Goal: Obtain resource: Download file/media

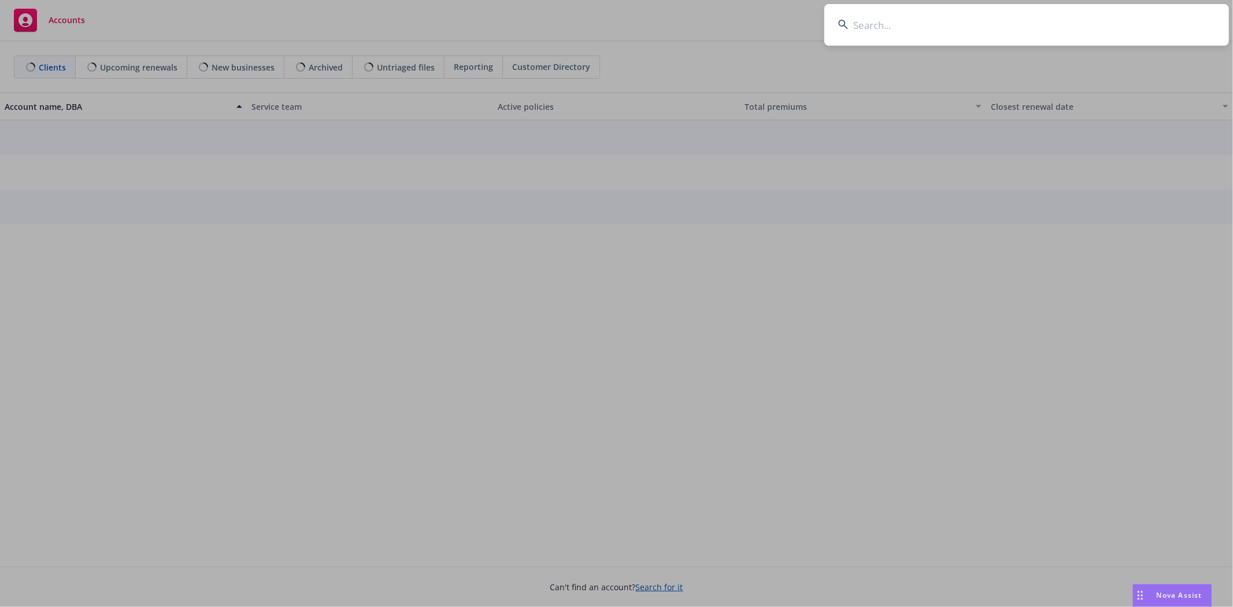
click at [852, 34] on input at bounding box center [1027, 25] width 405 height 42
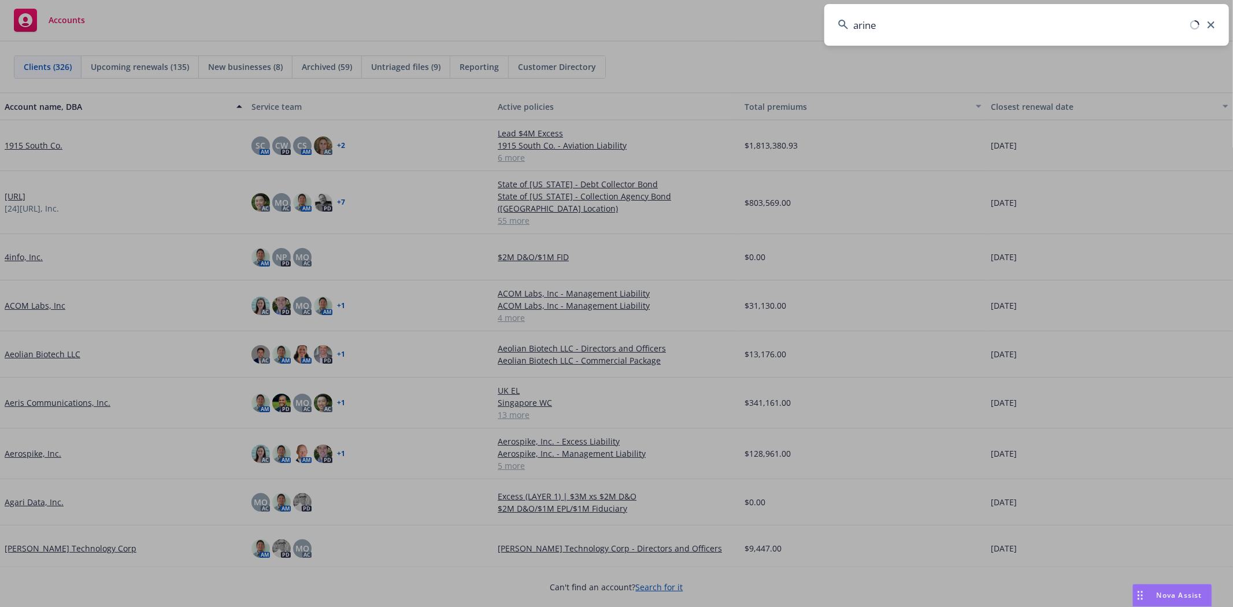
type input "arine"
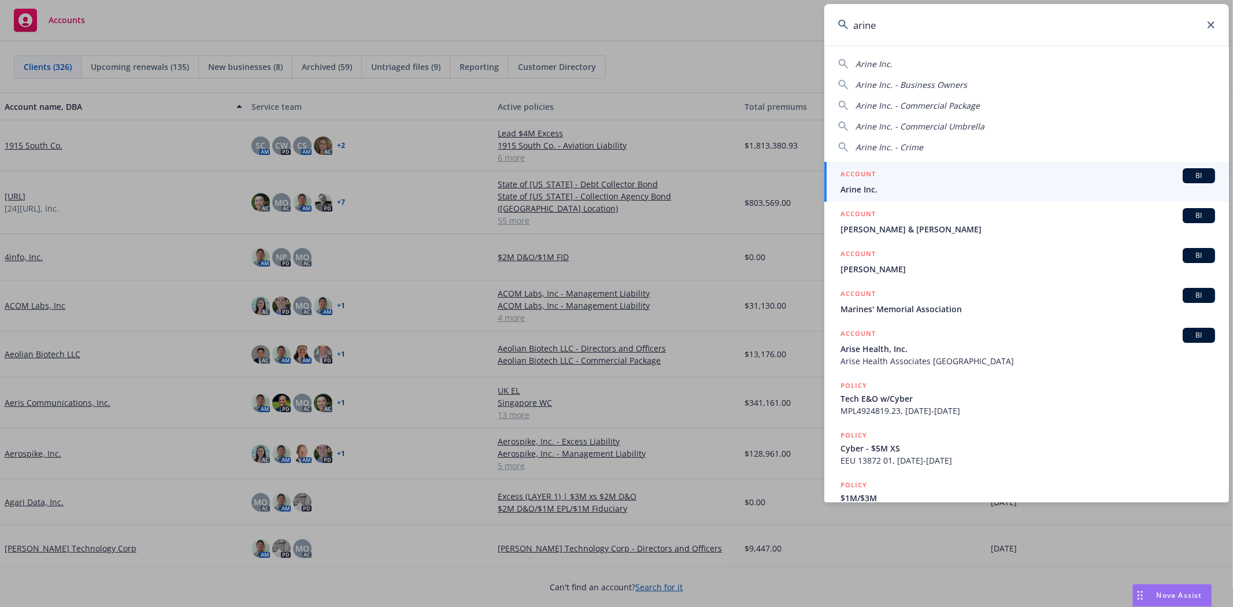
click at [869, 192] on span "Arine Inc." at bounding box center [1028, 189] width 375 height 12
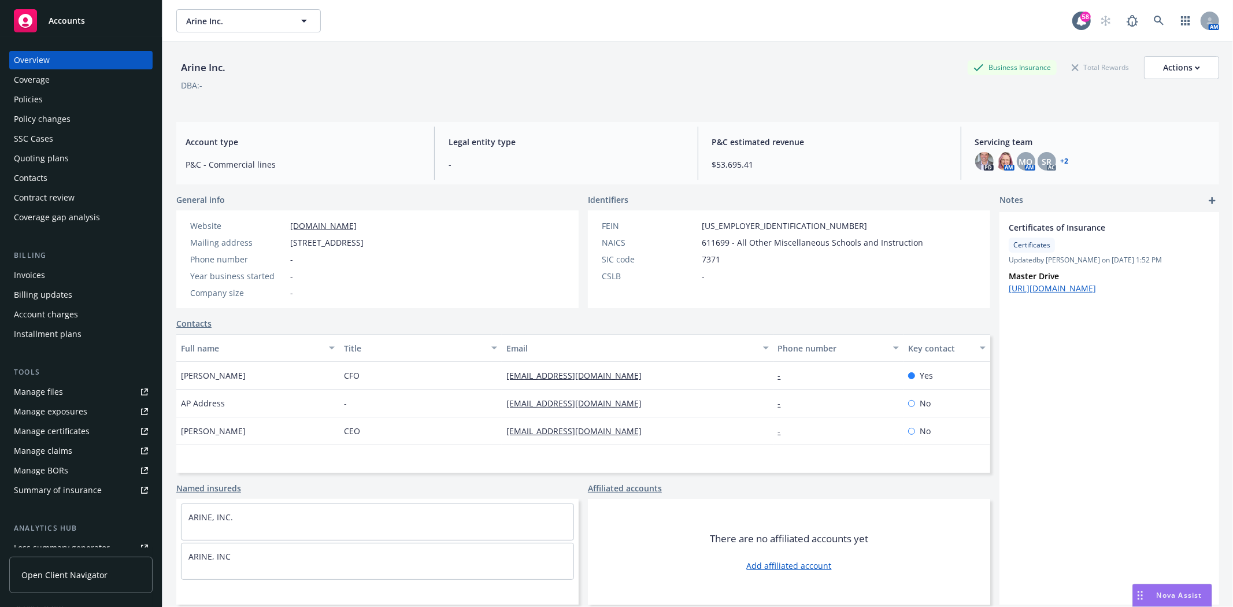
click at [46, 93] on div "Policies" at bounding box center [81, 99] width 134 height 19
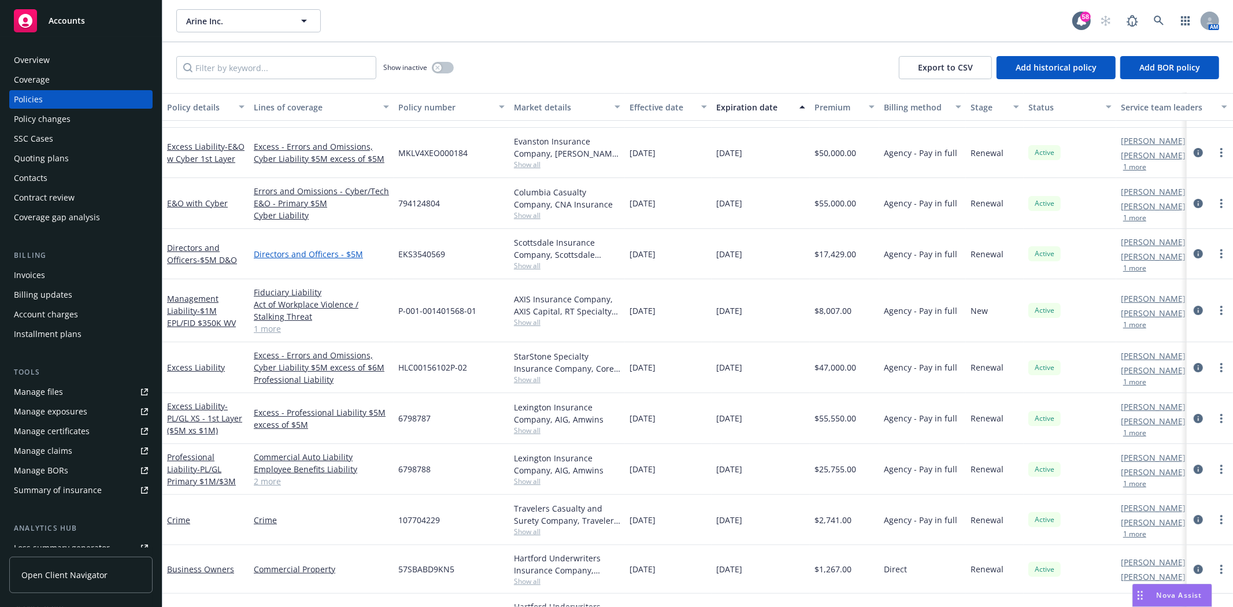
scroll to position [171, 0]
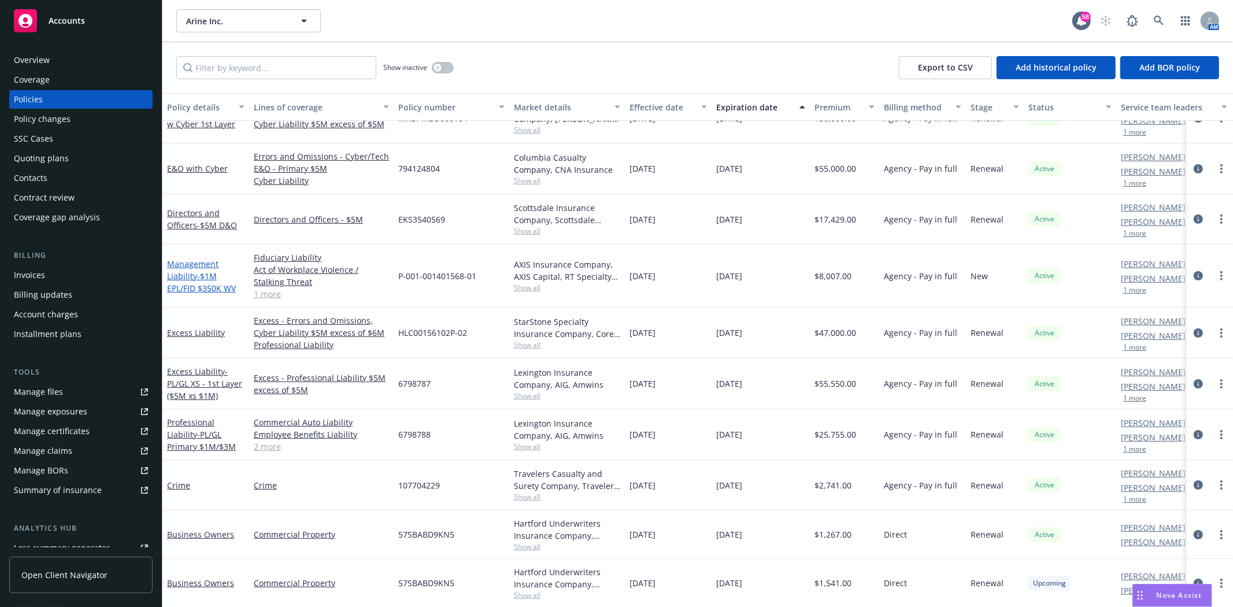
click at [210, 283] on span "- $1M EPL/FID $350K WV" at bounding box center [201, 282] width 69 height 23
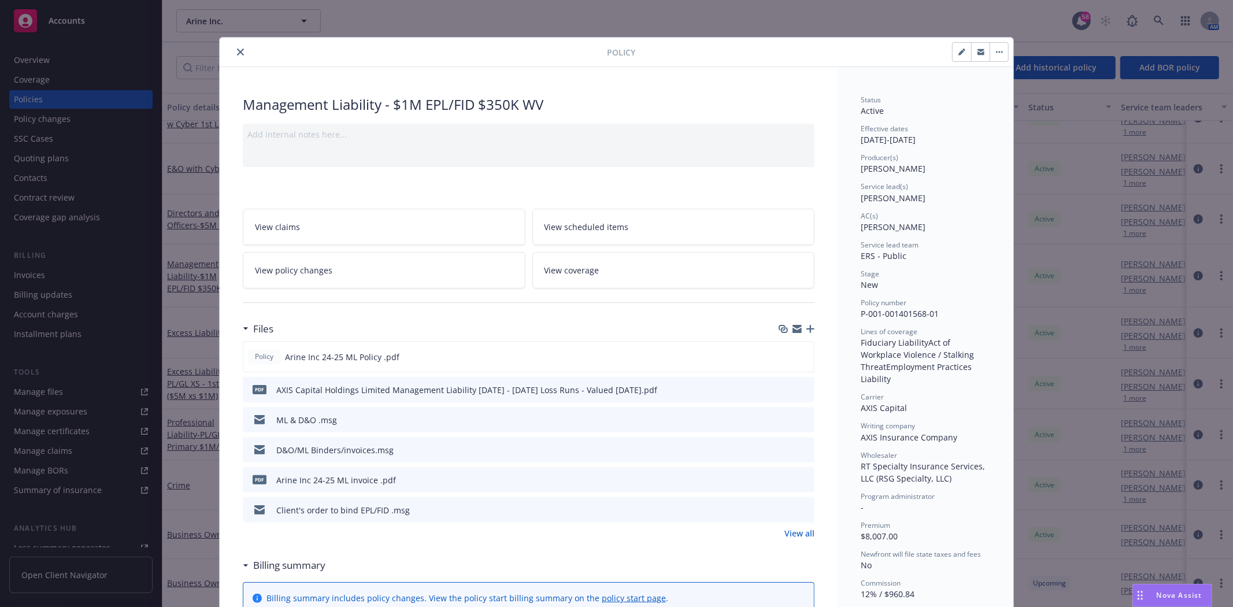
click at [803, 536] on link "View all" at bounding box center [800, 533] width 30 height 12
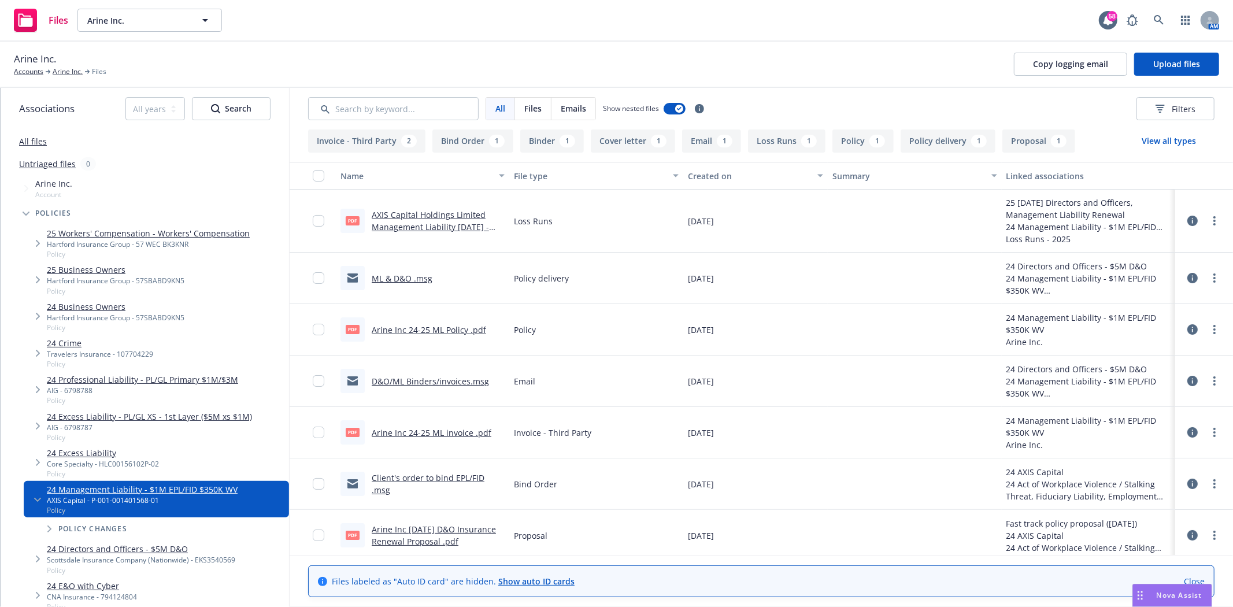
click at [411, 326] on link "Arine Inc 24-25 ML Policy .pdf" at bounding box center [429, 329] width 114 height 11
